Goal: Task Accomplishment & Management: Use online tool/utility

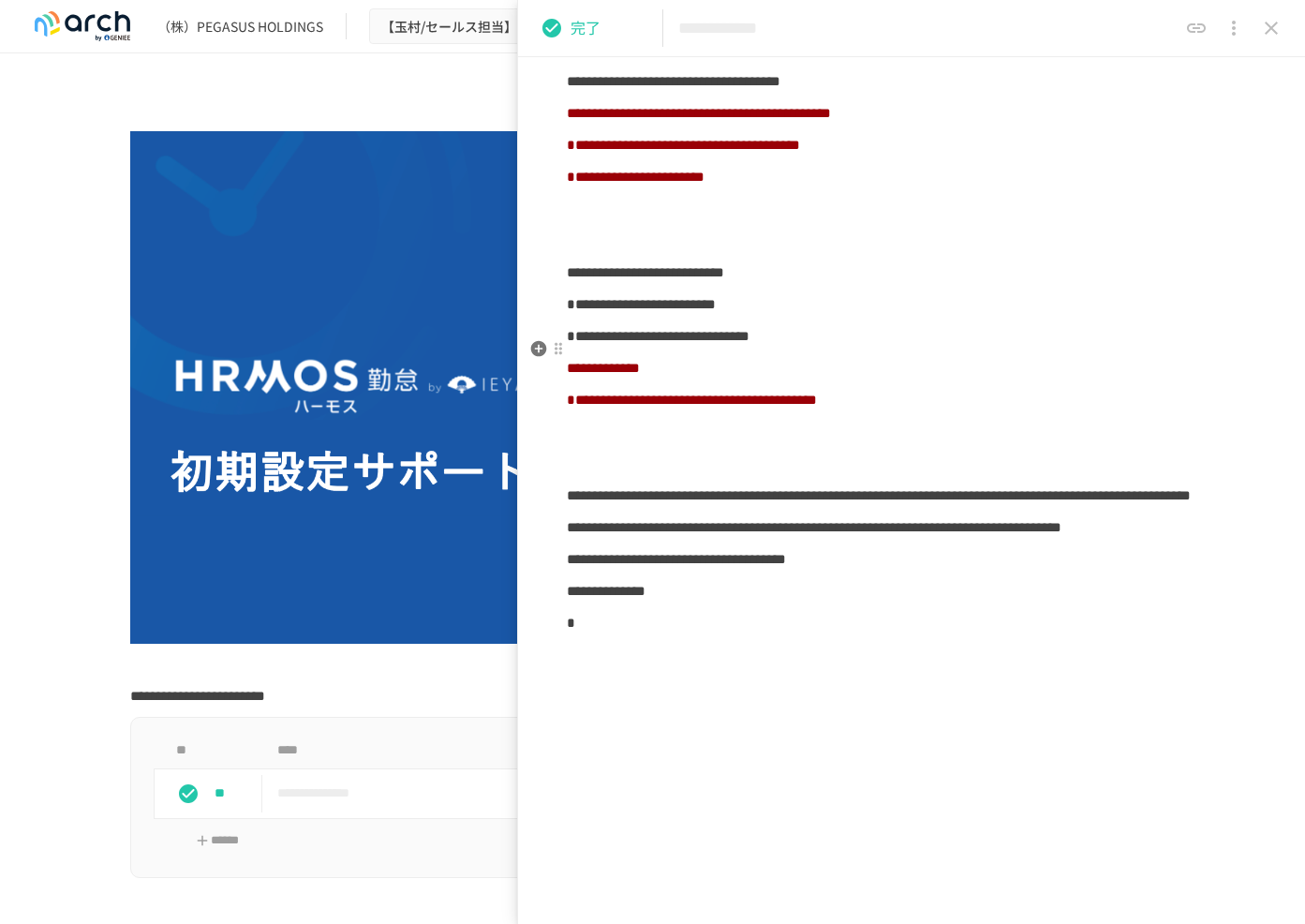
scroll to position [1890, 0]
click at [1275, 23] on icon "close drawer" at bounding box center [1271, 28] width 13 height 13
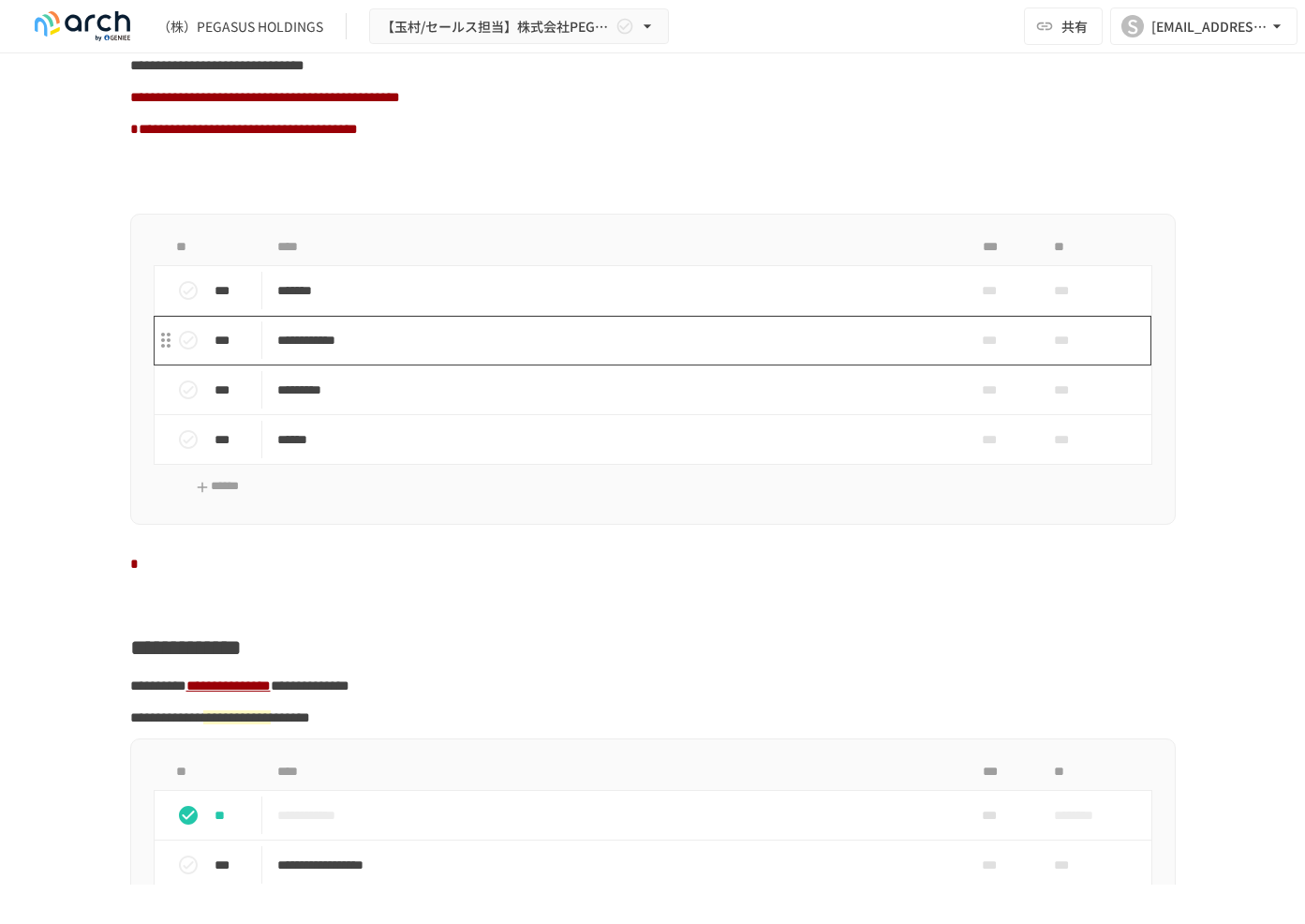
scroll to position [1780, 0]
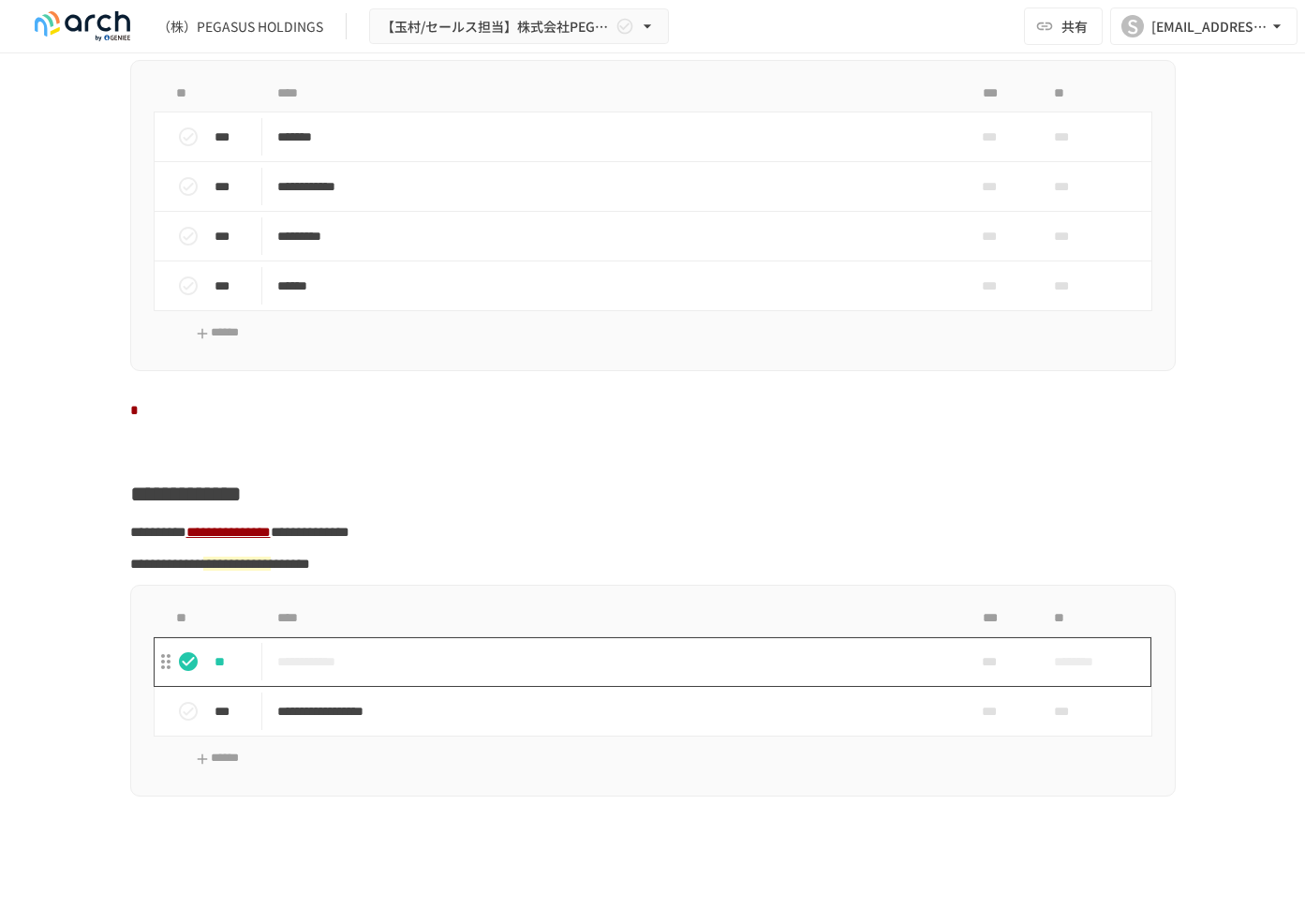
click at [394, 686] on td "**********" at bounding box center [614, 662] width 703 height 50
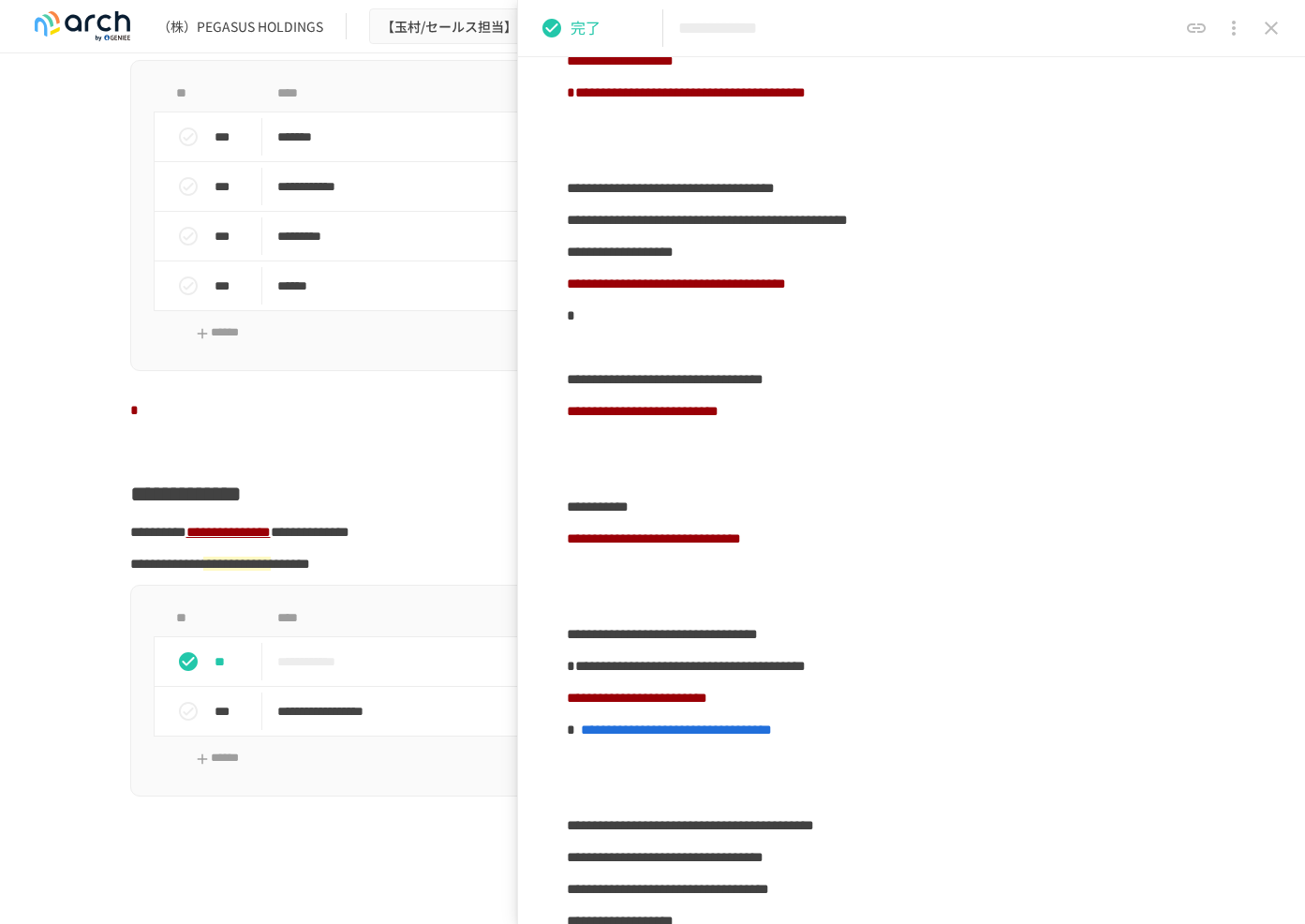
scroll to position [2808, 0]
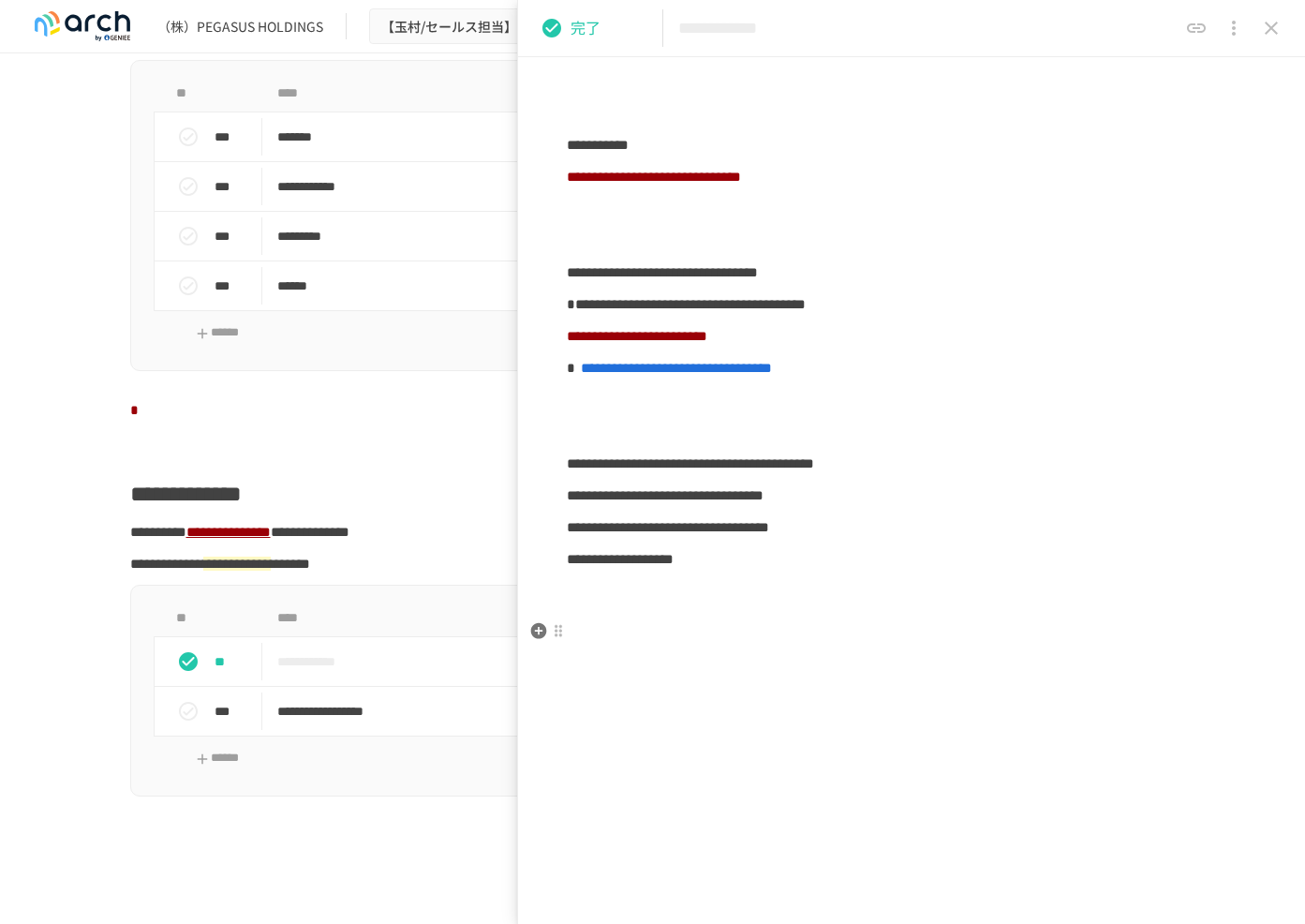
click at [1049, 592] on p at bounding box center [911, 590] width 689 height 24
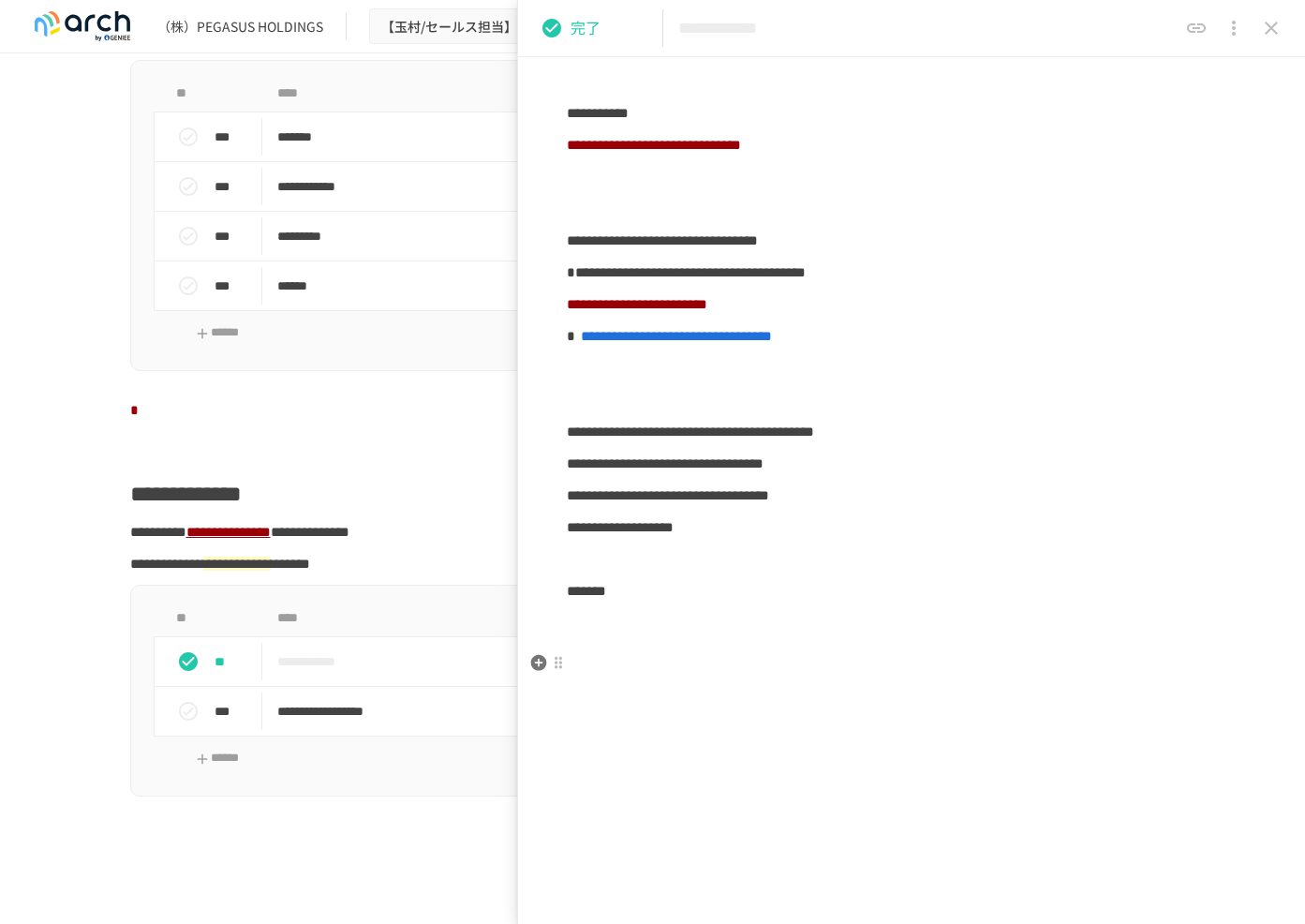
click at [1027, 635] on p at bounding box center [911, 622] width 689 height 24
click at [921, 635] on p at bounding box center [911, 622] width 689 height 24
click at [848, 603] on p "*******" at bounding box center [911, 590] width 689 height 24
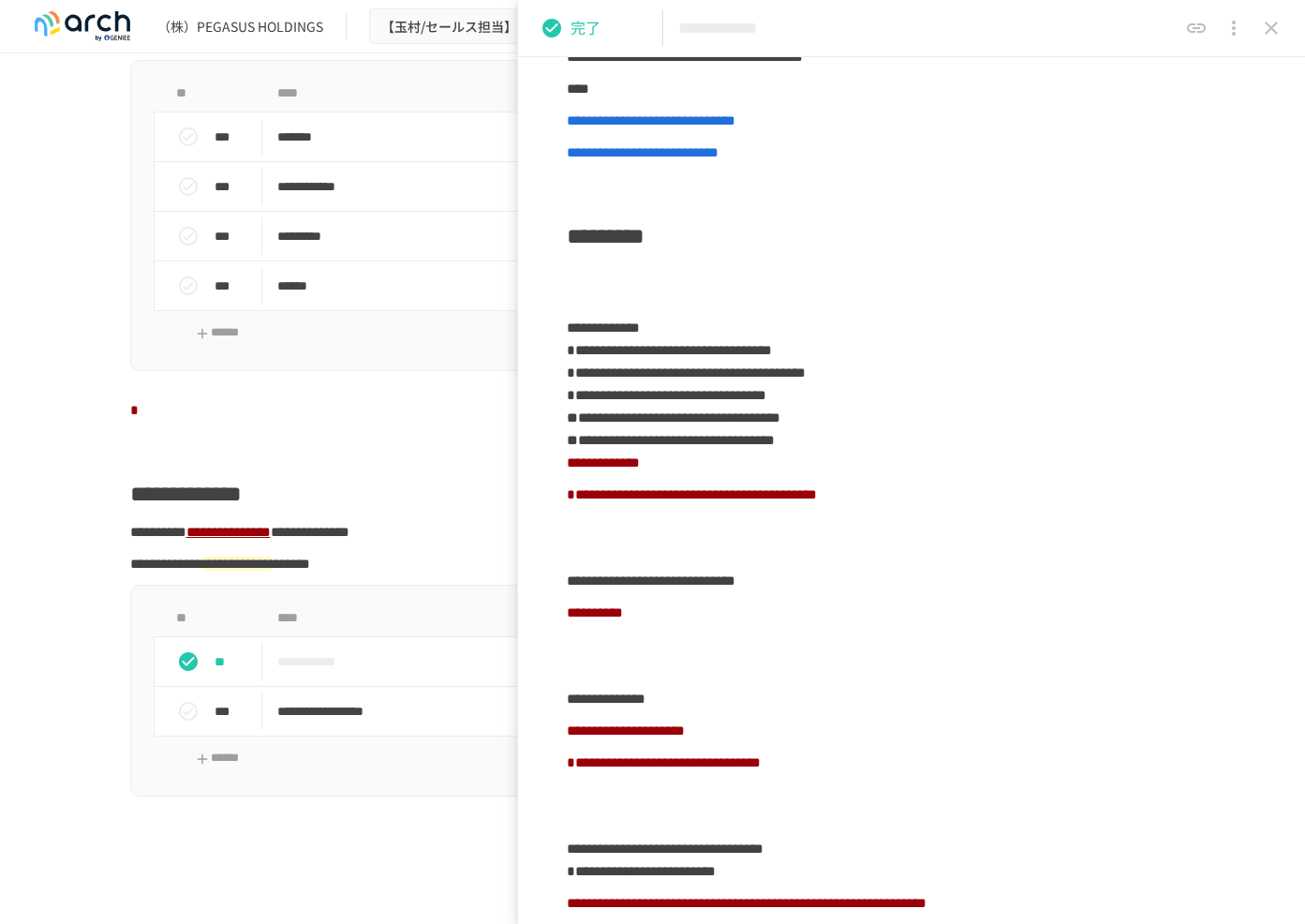
scroll to position [186, 0]
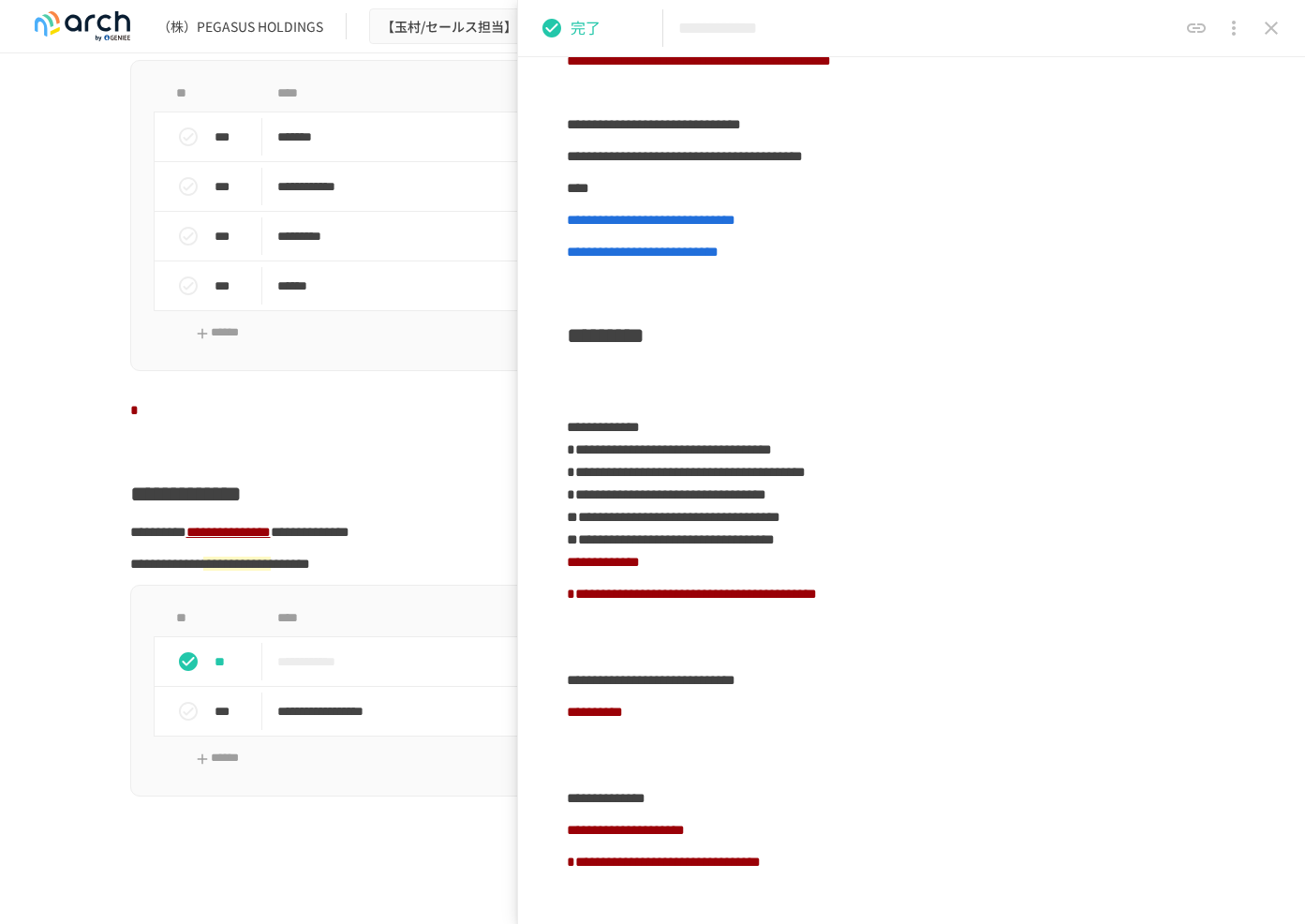
click at [512, 371] on div "**********" at bounding box center [653, 216] width 1046 height 311
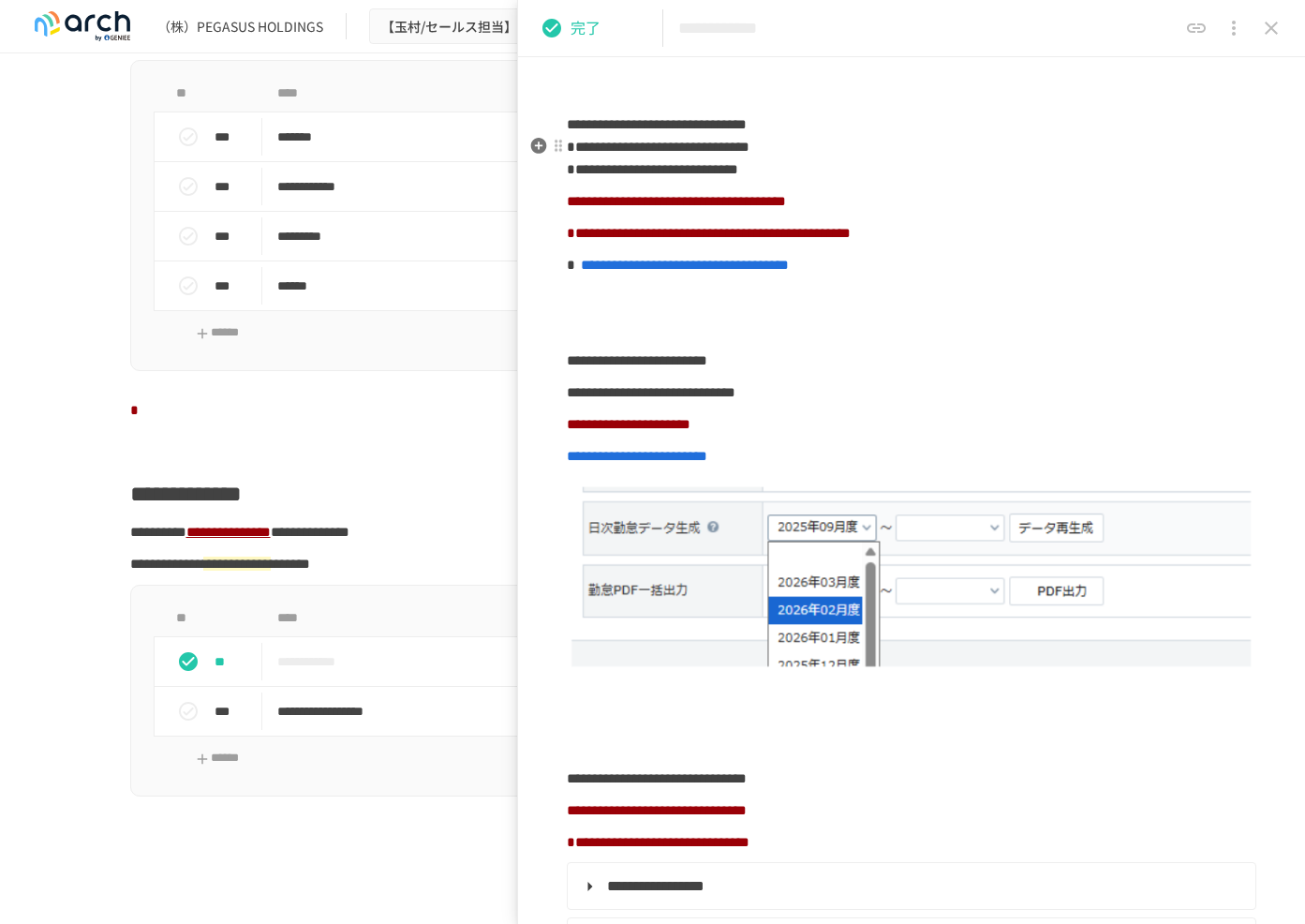
scroll to position [1403, 0]
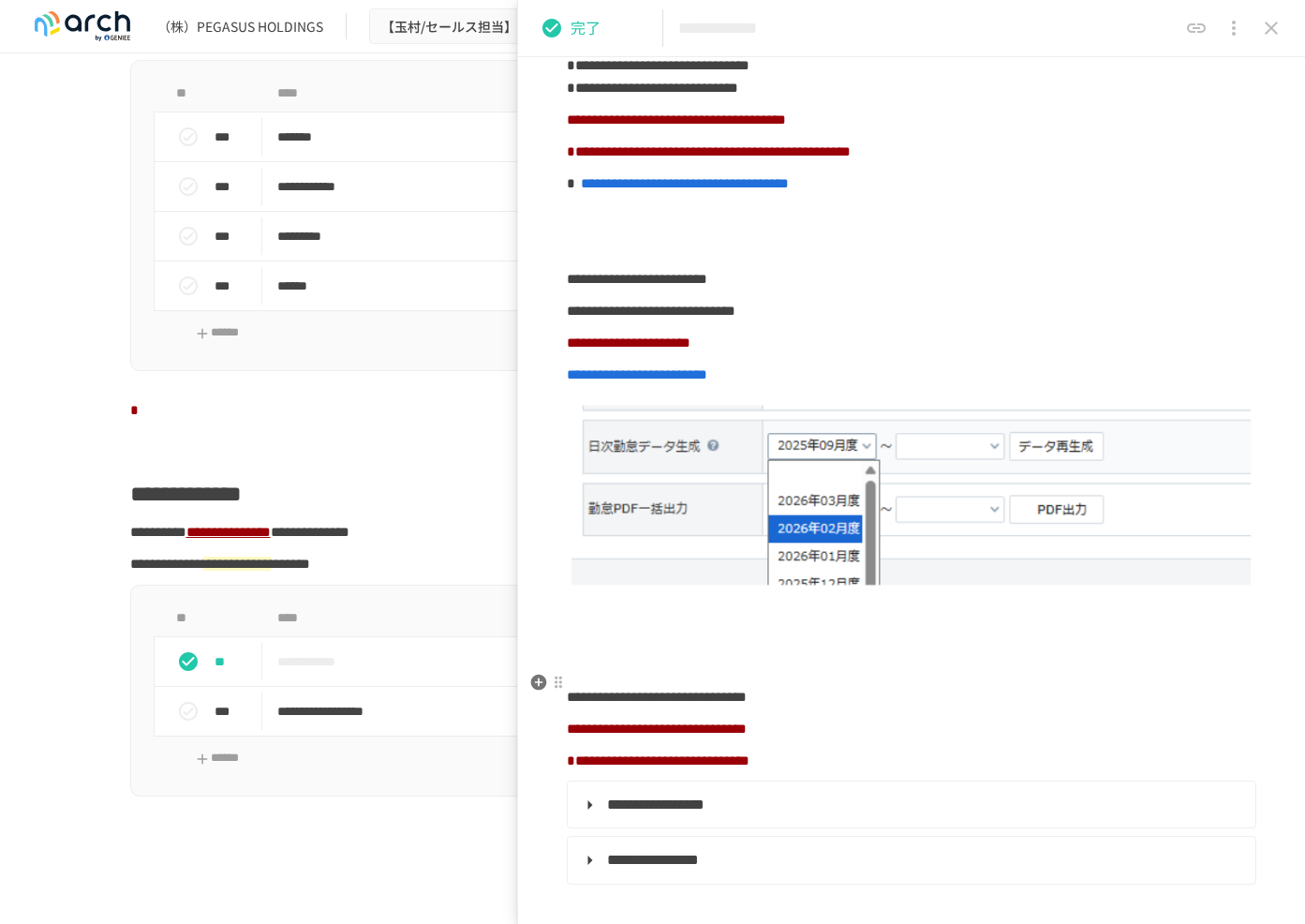
click at [678, 655] on p at bounding box center [911, 642] width 689 height 24
click at [673, 623] on p at bounding box center [911, 610] width 689 height 24
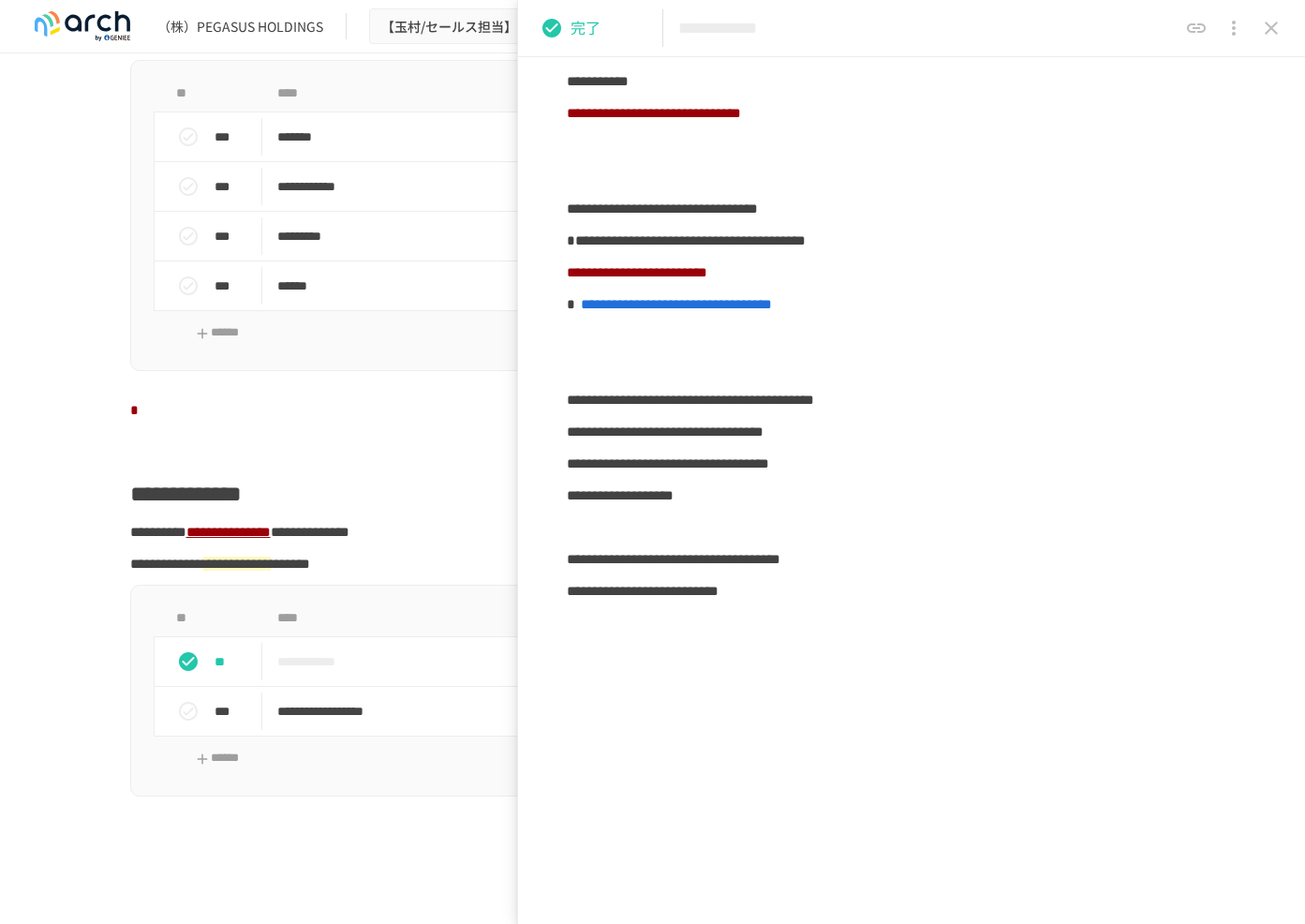
scroll to position [2904, 0]
click at [1028, 618] on p at bounding box center [911, 622] width 689 height 24
